Goal: Check status: Check status

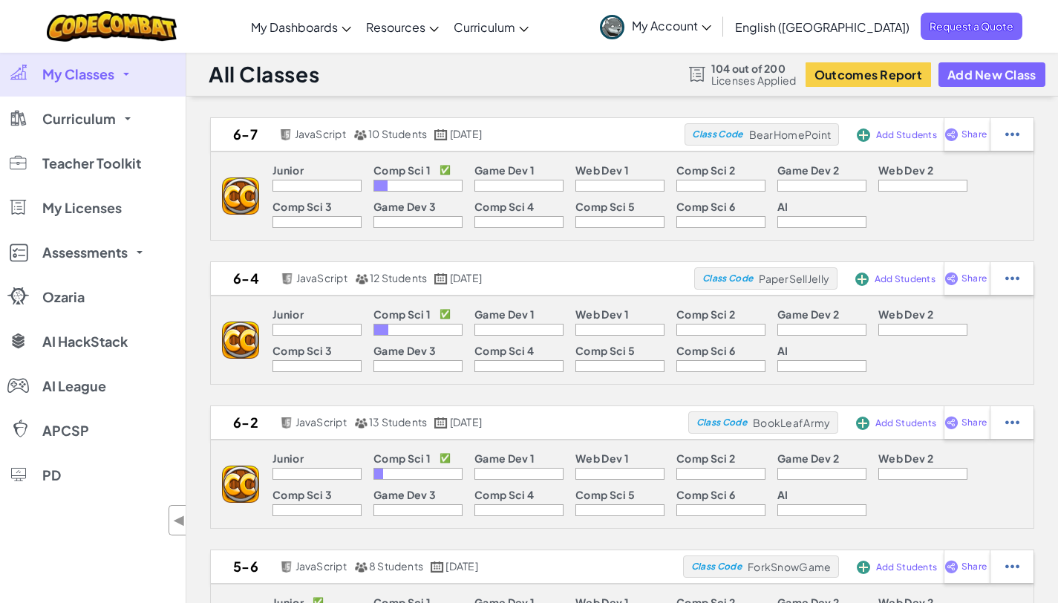
scroll to position [150, 0]
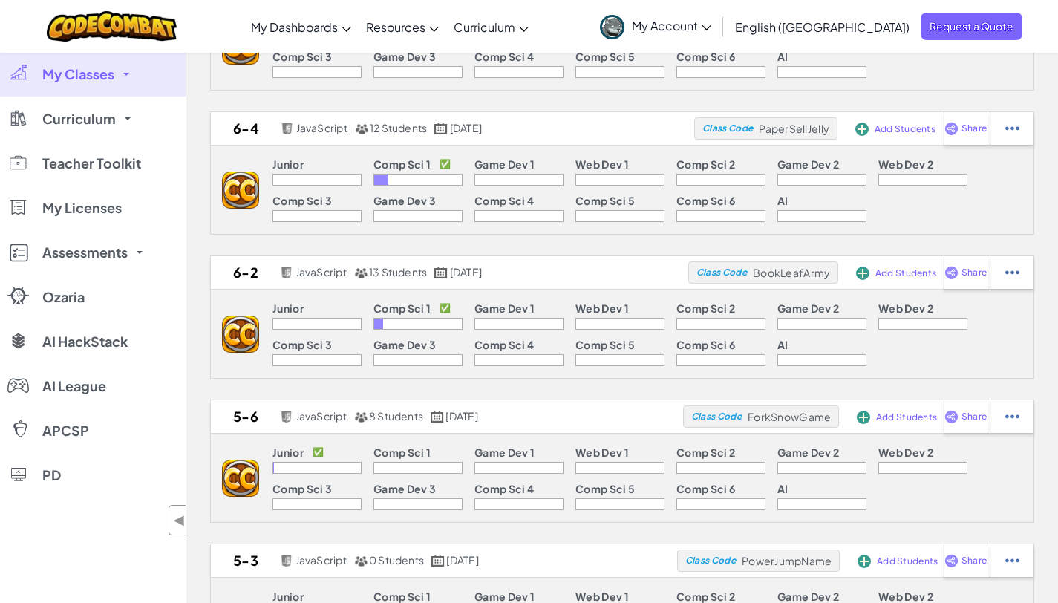
click at [80, 68] on span "My Classes" at bounding box center [78, 74] width 72 height 13
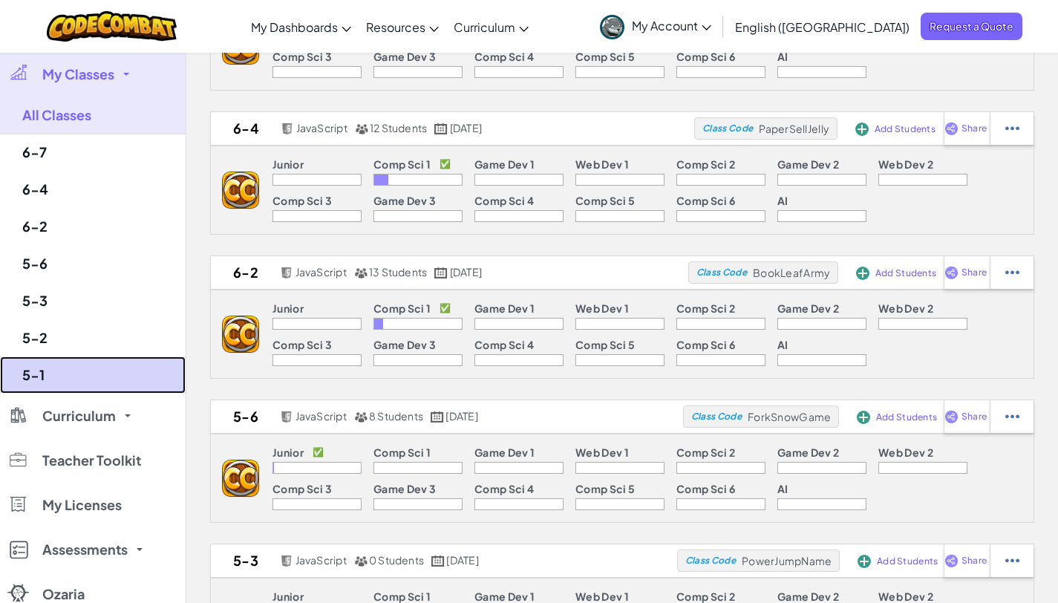
click at [69, 381] on link "5-1" at bounding box center [93, 374] width 186 height 37
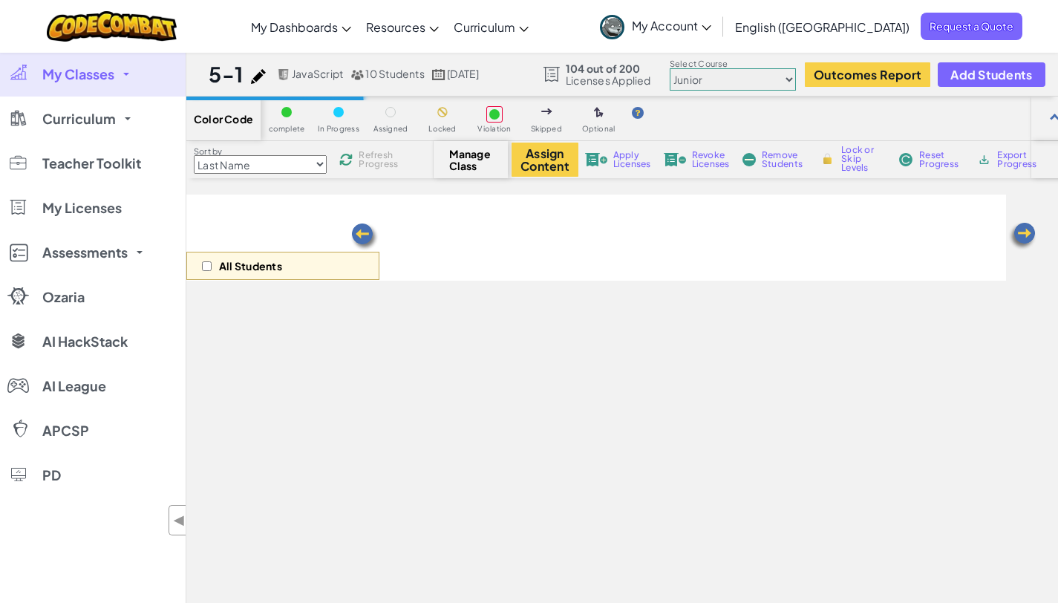
click at [91, 79] on span "My Classes" at bounding box center [78, 74] width 72 height 13
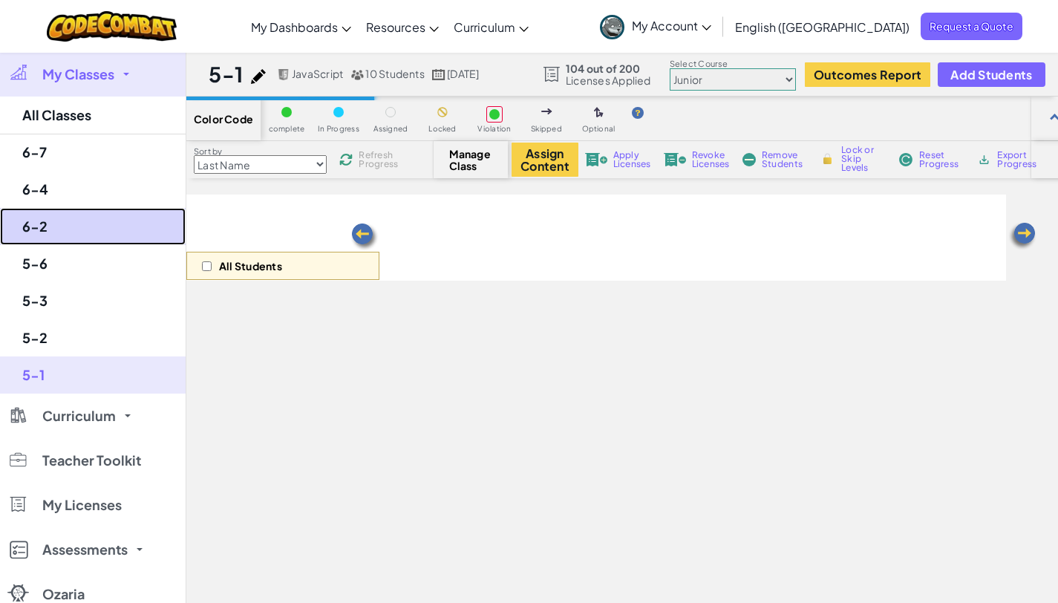
click at [61, 224] on link "6-2" at bounding box center [93, 226] width 186 height 37
select select "560f1a9f22961295f9427742"
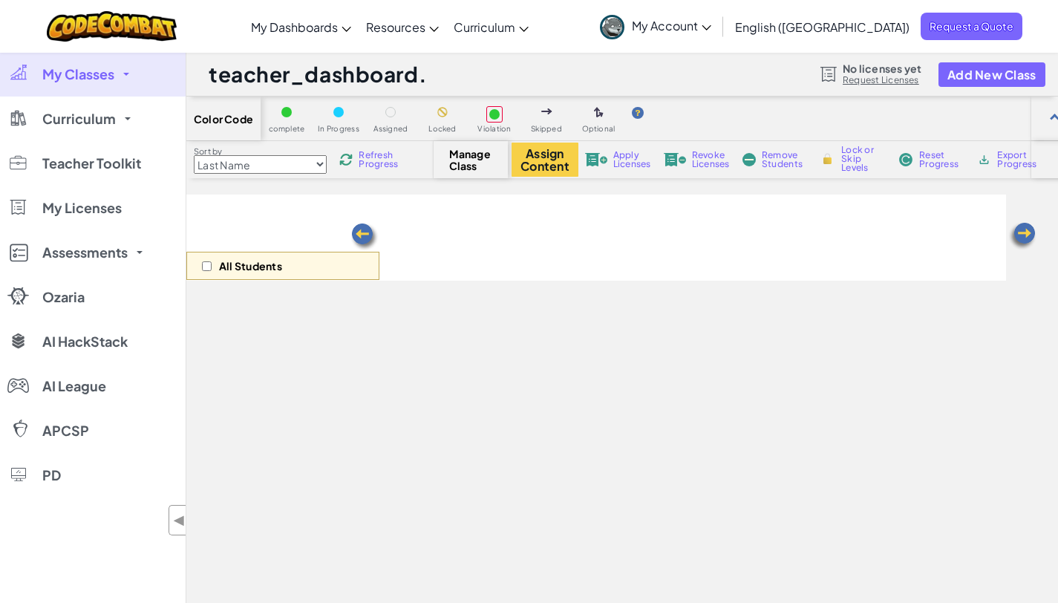
select select "560f1a9f22961295f9427742"
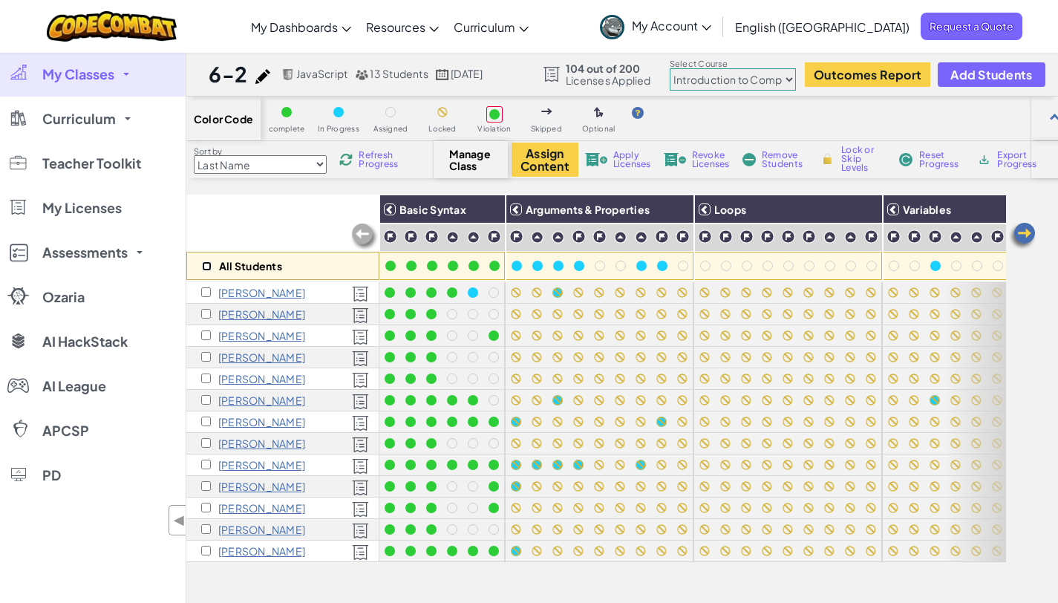
click at [203, 263] on input "checkbox" at bounding box center [207, 266] width 10 height 10
checkbox input "true"
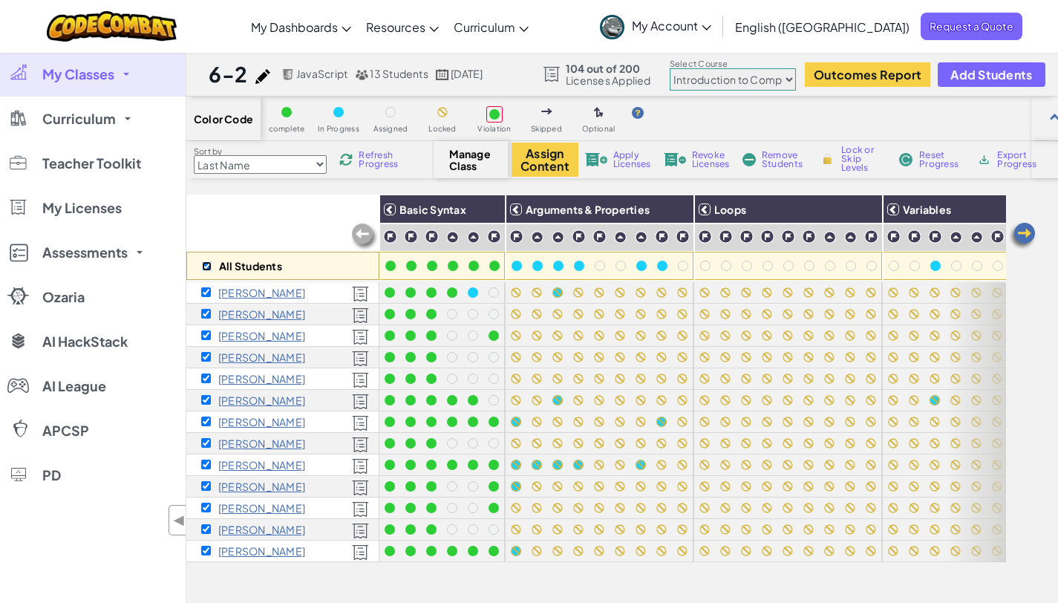
checkbox input "true"
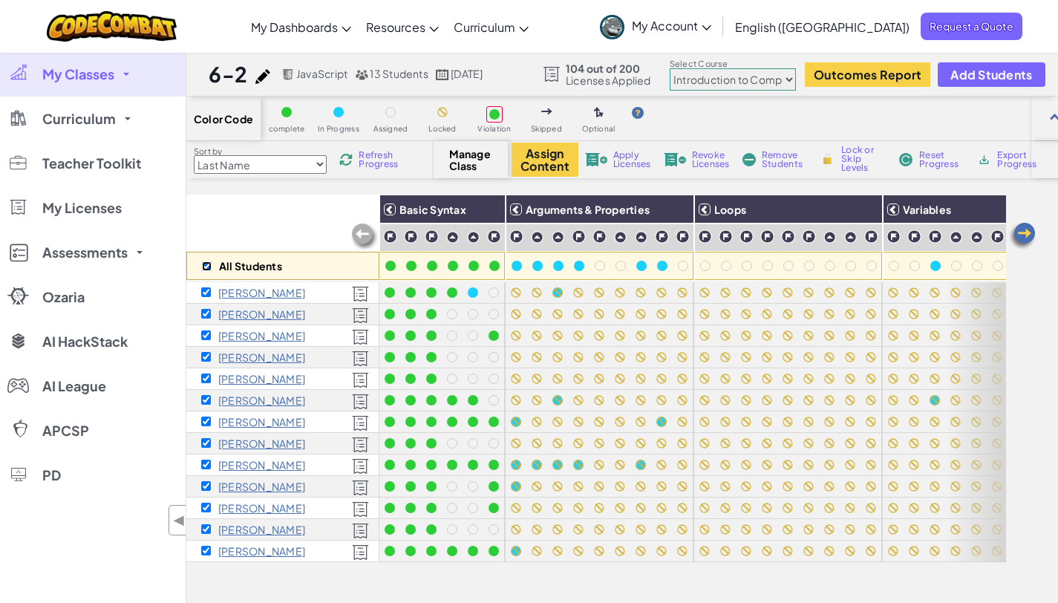
checkbox input "true"
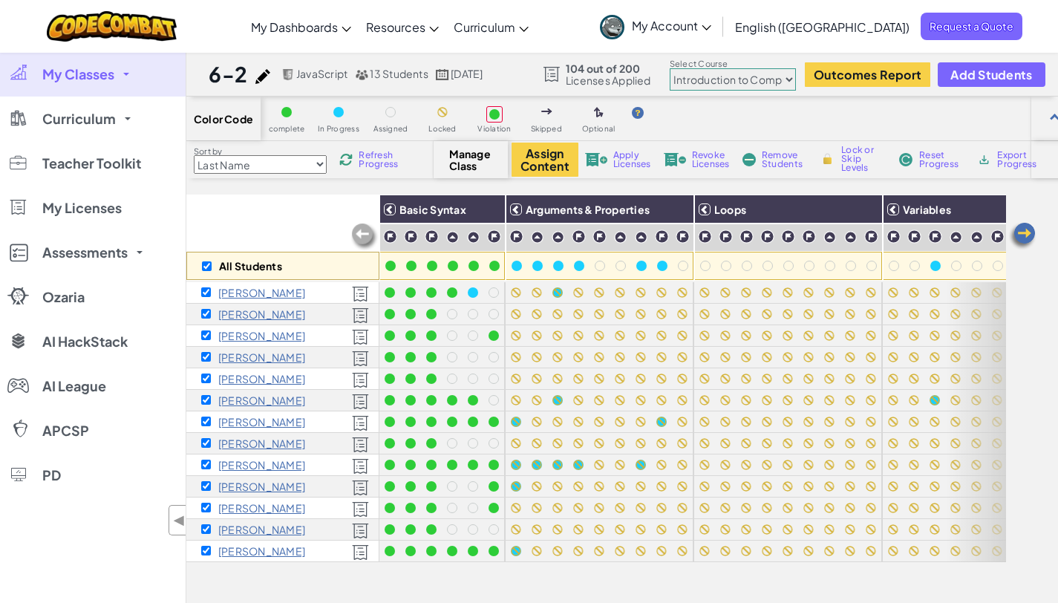
click at [366, 159] on span "Refresh Progress" at bounding box center [382, 160] width 46 height 18
drag, startPoint x: 366, startPoint y: 159, endPoint x: 372, endPoint y: 169, distance: 12.0
click at [372, 169] on span "Refresh Progress" at bounding box center [382, 160] width 46 height 18
click at [87, 74] on span "My Classes" at bounding box center [78, 74] width 72 height 13
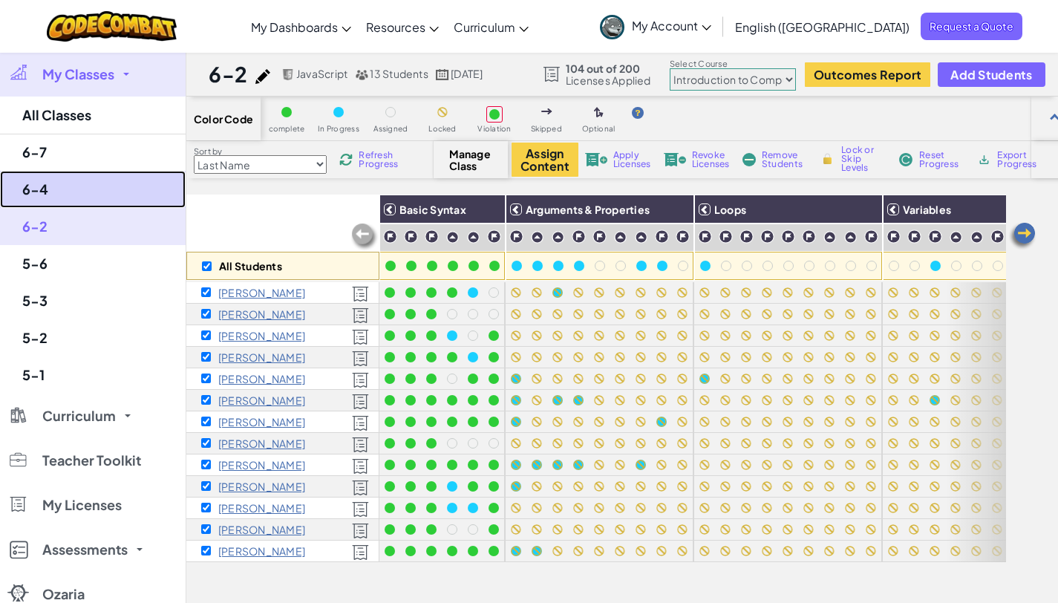
click at [66, 194] on link "6-4" at bounding box center [93, 189] width 186 height 37
checkbox input "false"
select select "560f1a9f22961295f9427742"
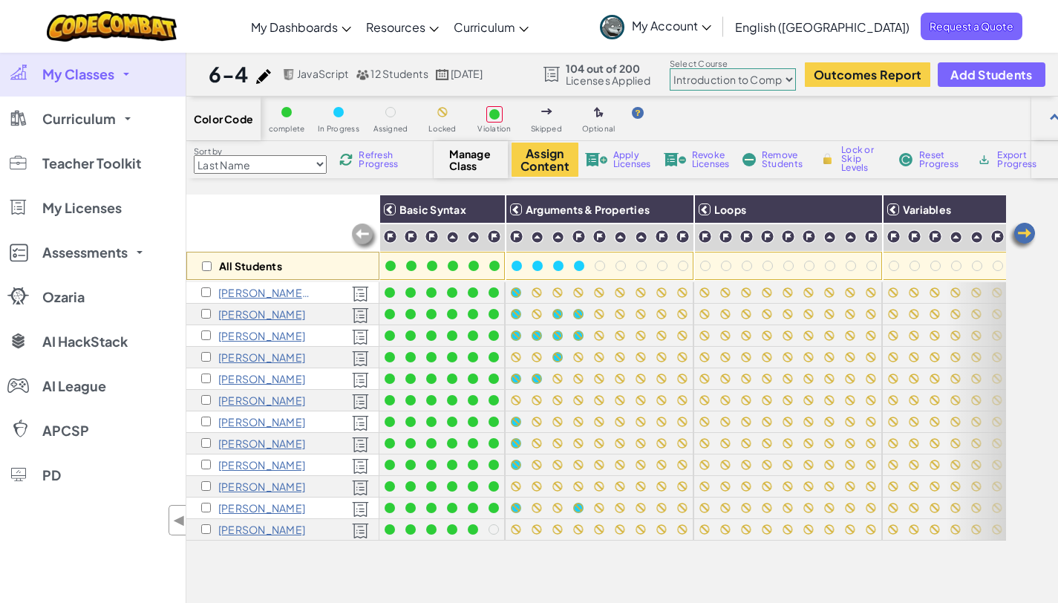
click at [214, 273] on div "All Students" at bounding box center [282, 266] width 193 height 28
click at [209, 270] on input "checkbox" at bounding box center [207, 266] width 10 height 10
checkbox input "true"
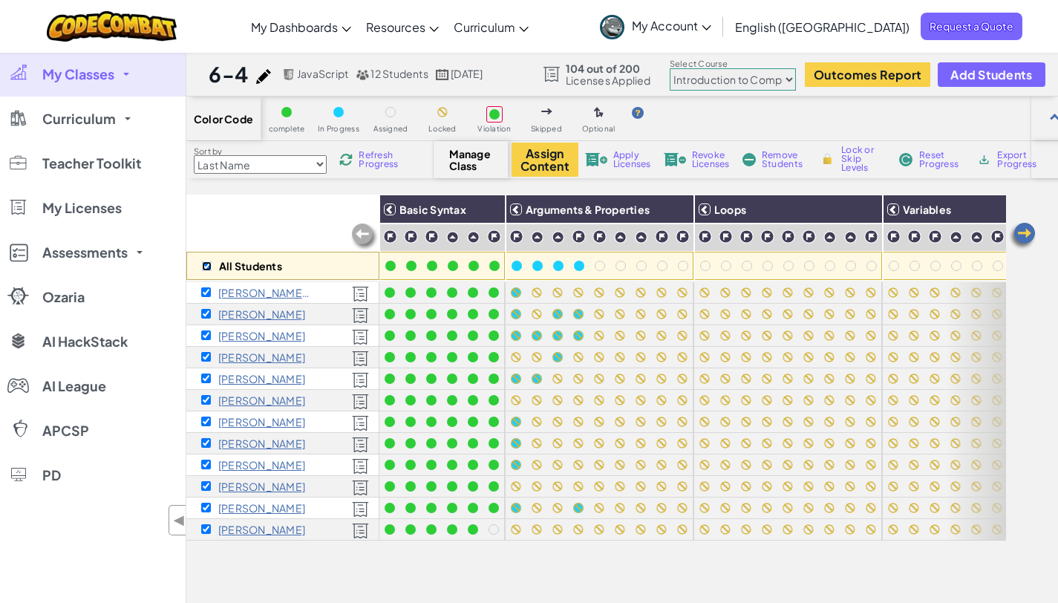
checkbox input "true"
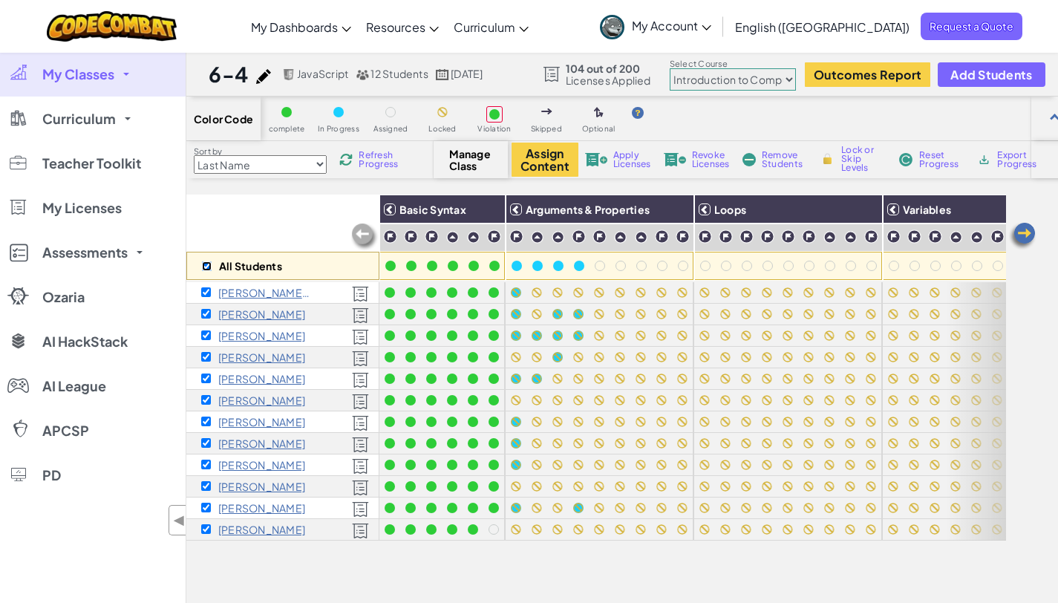
checkbox input "true"
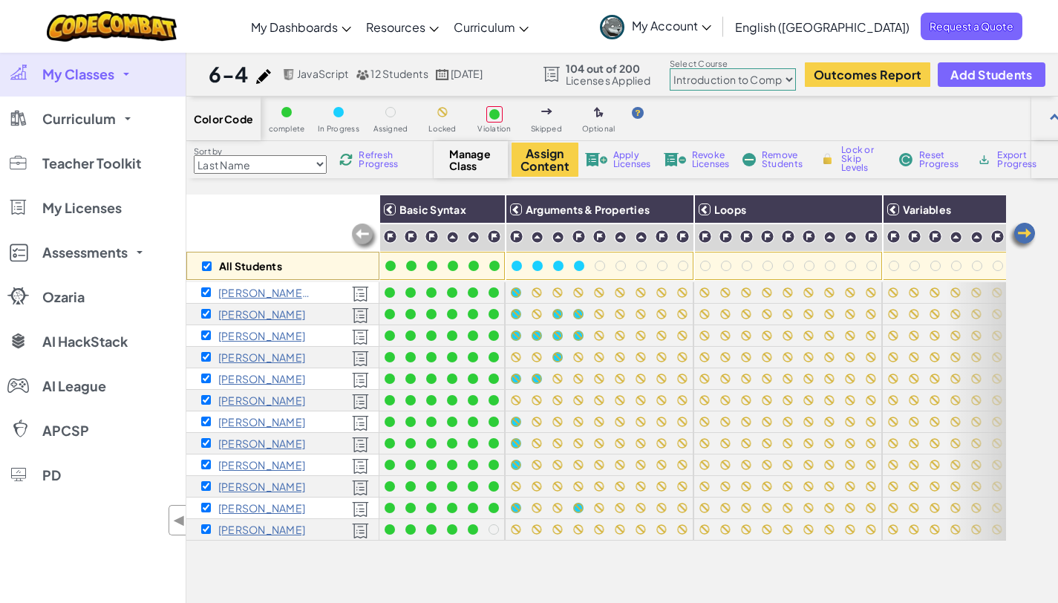
click at [365, 166] on span "Refresh Progress" at bounding box center [382, 160] width 46 height 18
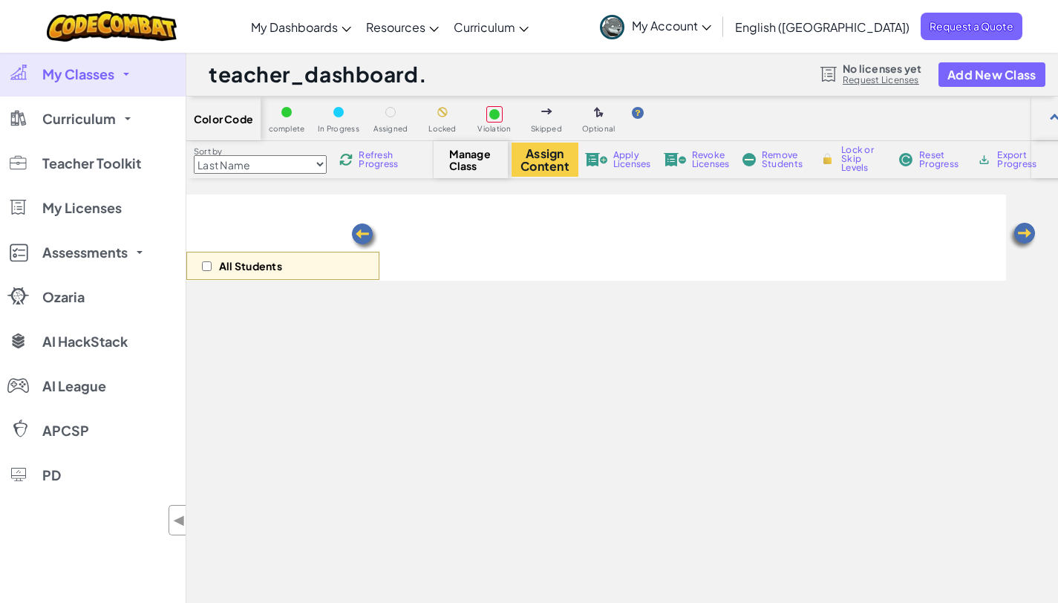
select select "560f1a9f22961295f9427742"
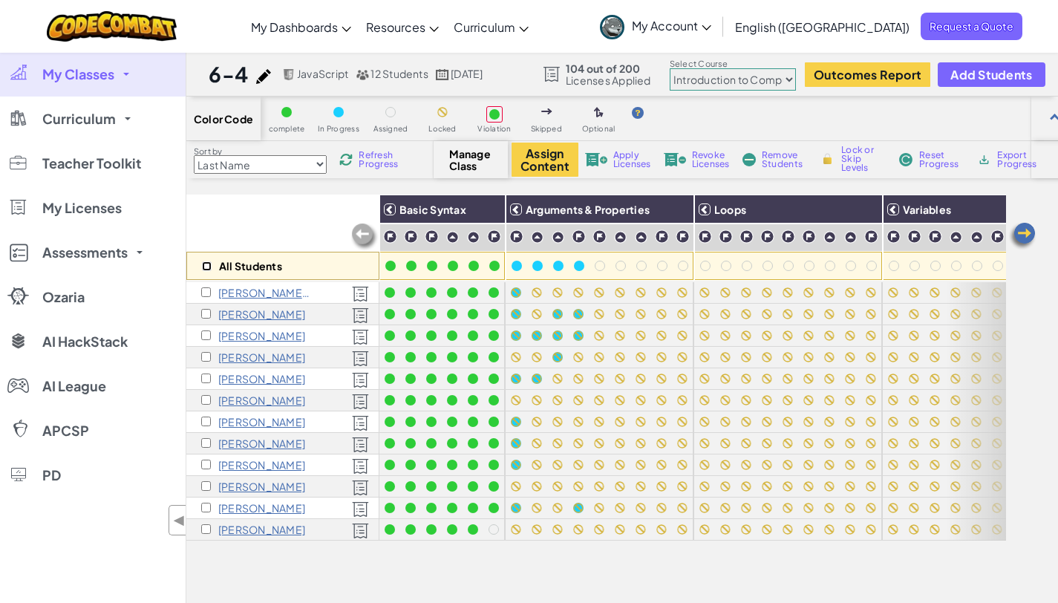
click at [207, 266] on input "checkbox" at bounding box center [207, 266] width 10 height 10
checkbox input "true"
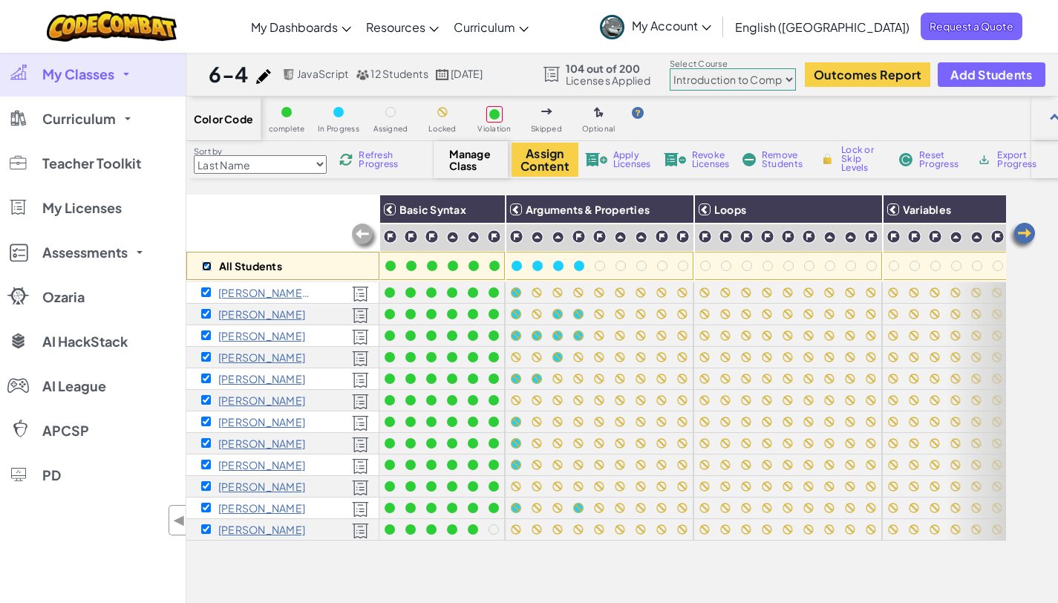
checkbox input "true"
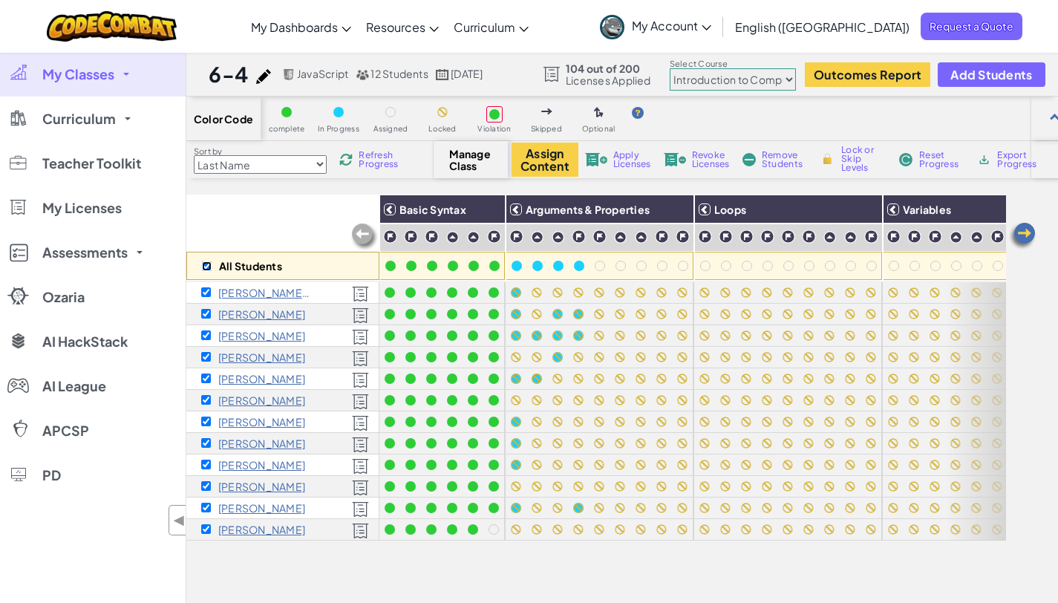
checkbox input "true"
click at [375, 160] on span "Refresh Progress" at bounding box center [382, 160] width 46 height 18
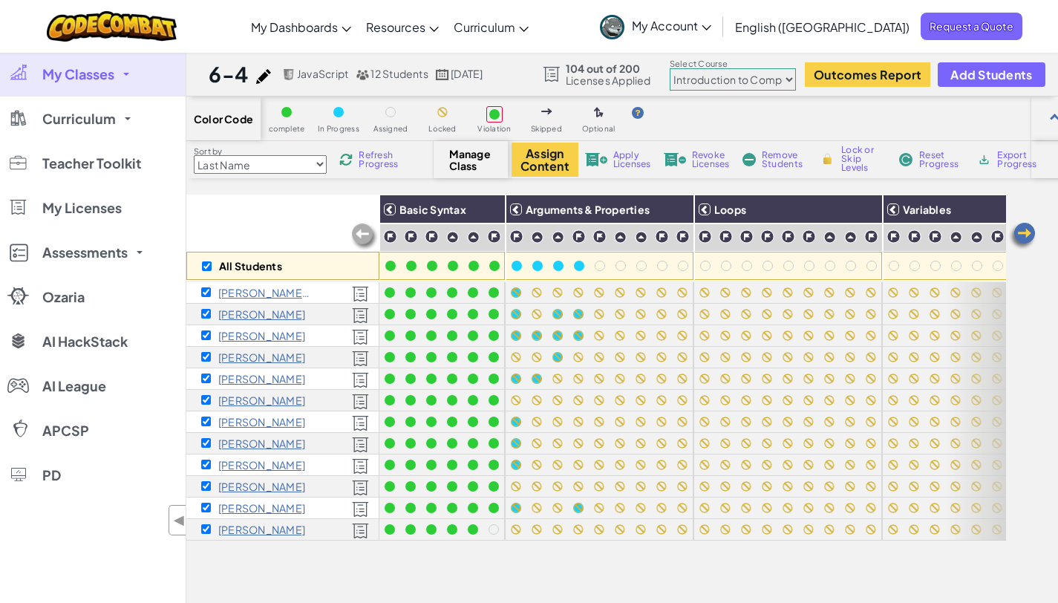
click at [371, 160] on span "Refresh Progress" at bounding box center [382, 160] width 46 height 18
